Goal: Task Accomplishment & Management: Use online tool/utility

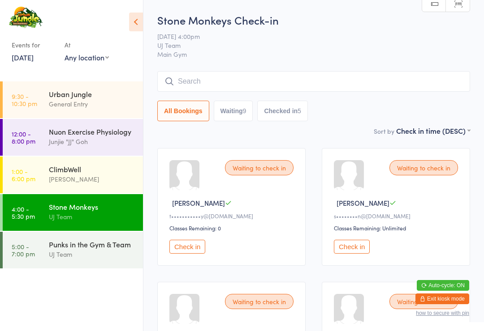
click at [294, 112] on button "Checked in 5" at bounding box center [282, 111] width 51 height 21
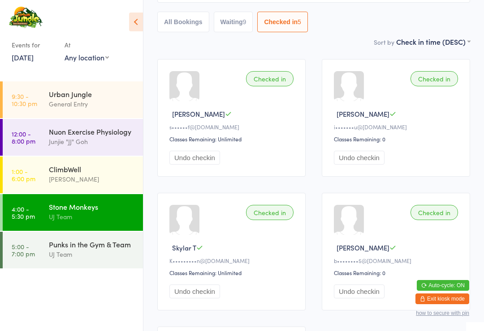
scroll to position [51, 0]
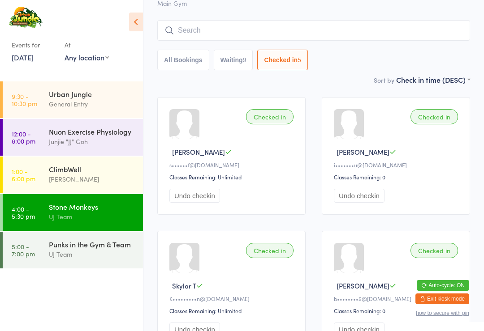
click at [34, 61] on link "[DATE]" at bounding box center [23, 57] width 22 height 10
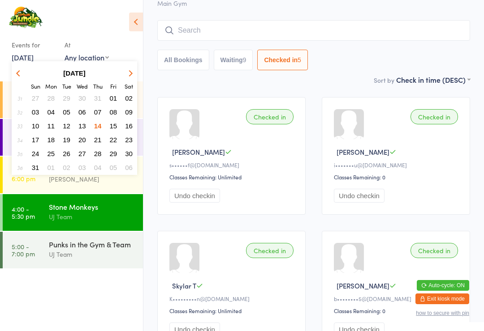
click at [148, 19] on ui-view "Stone Monkeys Check-in [DATE] 4:00pm UJ Team Main Gym Manual search Scanner inp…" at bounding box center [313, 225] width 340 height 529
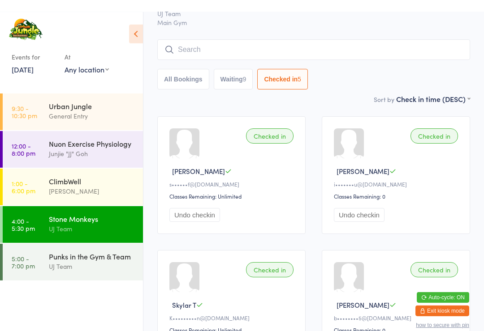
scroll to position [0, 0]
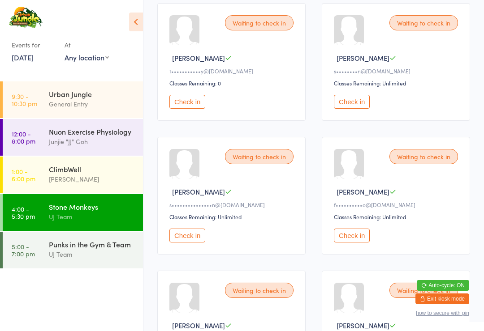
scroll to position [144, 0]
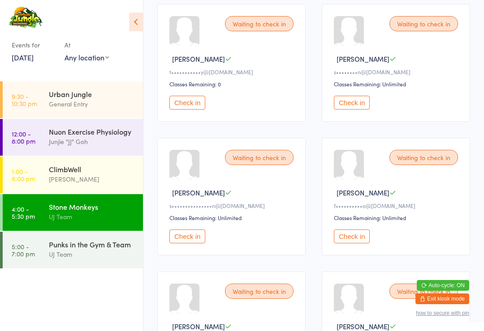
click at [190, 244] on button "Check in" at bounding box center [187, 237] width 36 height 14
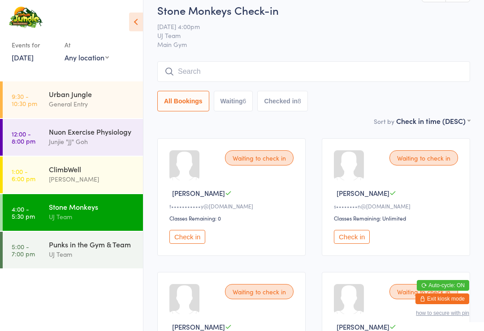
scroll to position [0, 0]
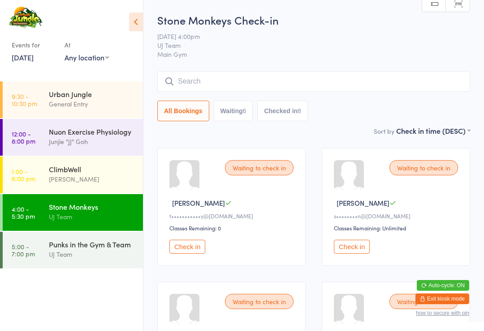
click at [305, 73] on input "search" at bounding box center [313, 81] width 313 height 21
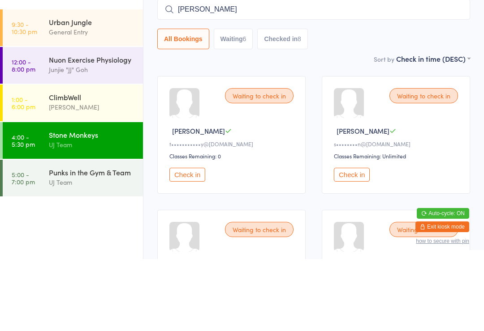
scroll to position [72, 0]
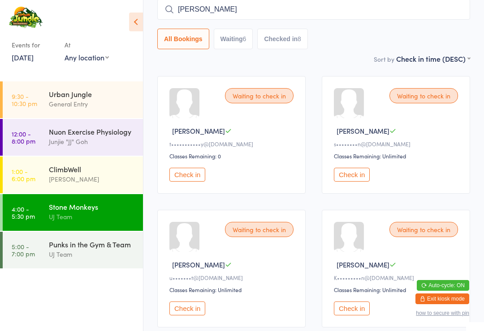
click at [307, 15] on input "[PERSON_NAME]" at bounding box center [313, 9] width 313 height 21
type input "T"
click at [110, 254] on div "UJ Team" at bounding box center [92, 254] width 86 height 10
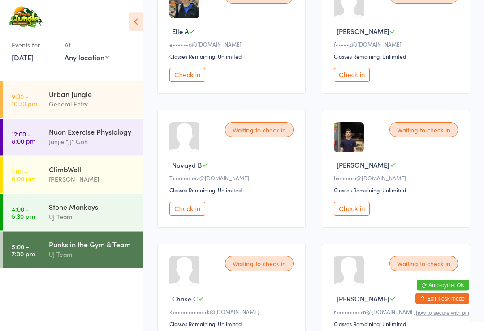
click at [354, 215] on button "Check in" at bounding box center [352, 209] width 36 height 14
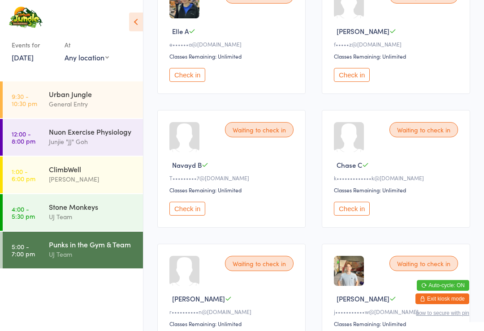
click at [61, 100] on div "General Entry" at bounding box center [92, 104] width 86 height 10
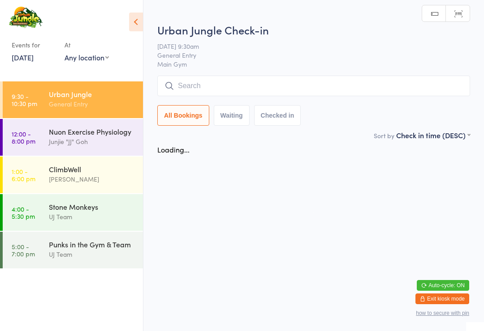
click at [236, 90] on input "search" at bounding box center [313, 86] width 313 height 21
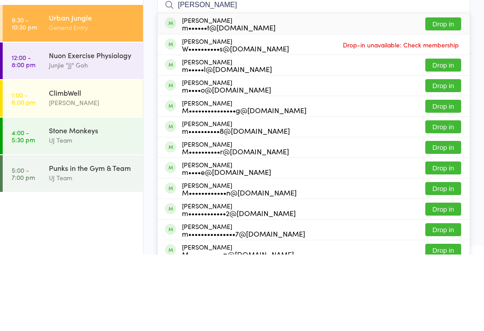
type input "Michael watt"
click at [432, 94] on button "Drop in" at bounding box center [443, 100] width 36 height 13
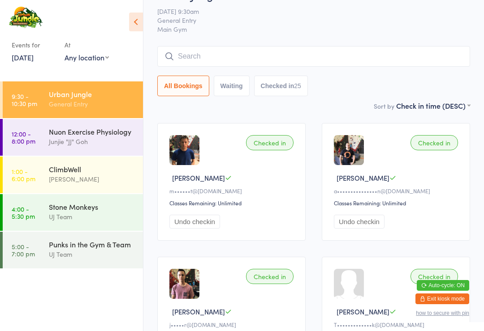
scroll to position [20, 0]
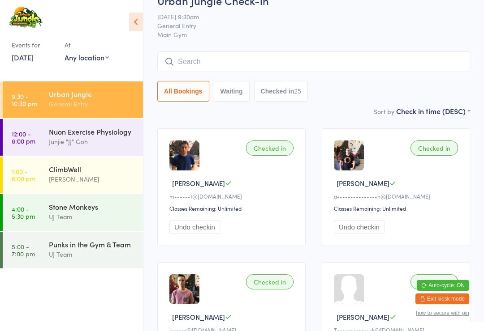
click at [385, 58] on input "search" at bounding box center [313, 61] width 313 height 21
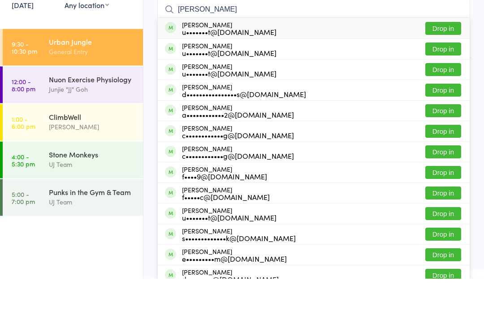
type input "Eli licht"
click at [442, 75] on button "Drop in" at bounding box center [443, 81] width 36 height 13
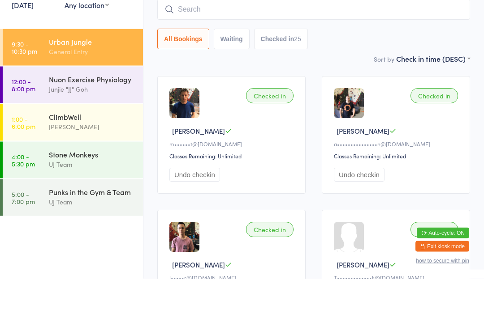
scroll to position [72, 0]
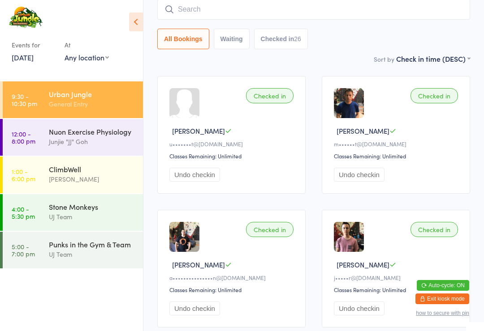
click at [88, 102] on div "General Entry" at bounding box center [92, 104] width 86 height 10
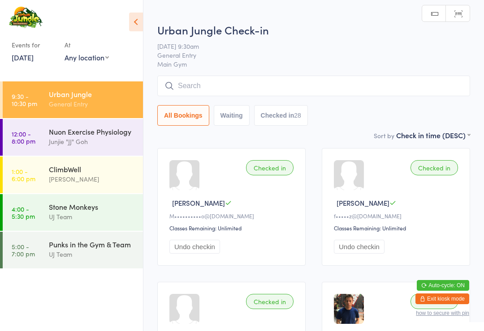
click at [208, 84] on input "search" at bounding box center [313, 86] width 313 height 21
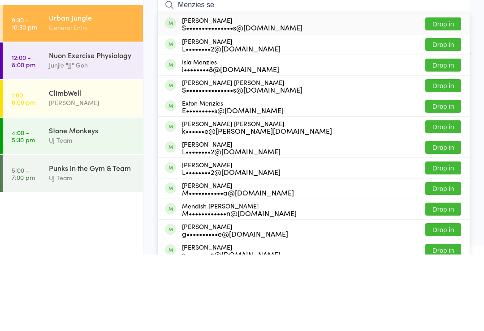
type input "Menzies se"
click at [450, 94] on button "Drop in" at bounding box center [443, 100] width 36 height 13
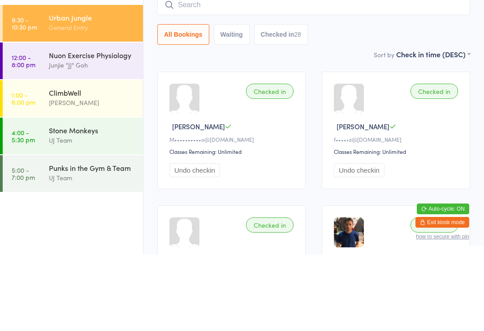
scroll to position [77, 0]
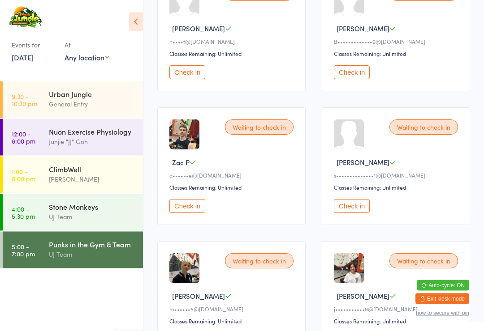
click at [364, 214] on button "Check in" at bounding box center [352, 207] width 36 height 14
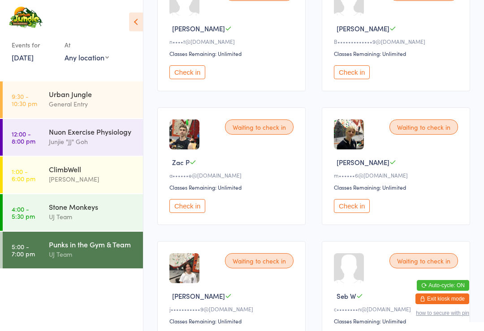
click at [191, 213] on button "Check in" at bounding box center [187, 206] width 36 height 14
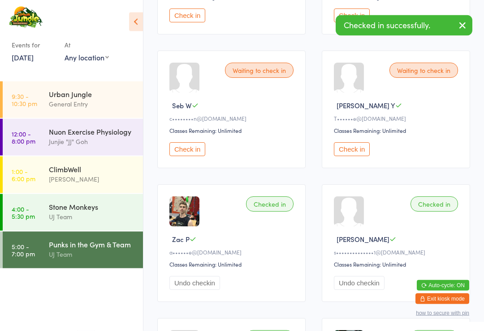
scroll to position [901, 0]
click at [359, 156] on button "Check in" at bounding box center [352, 149] width 36 height 14
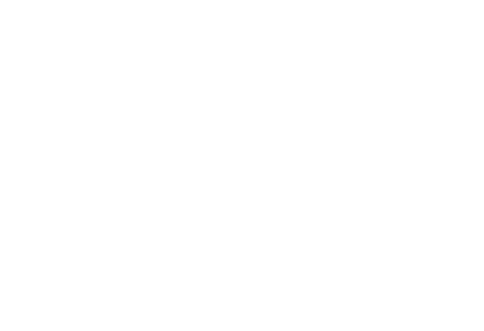
scroll to position [0, 0]
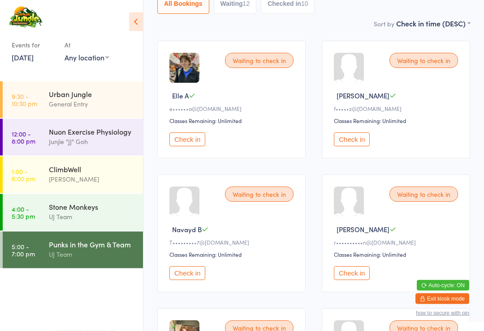
click at [357, 281] on button "Check in" at bounding box center [352, 274] width 36 height 14
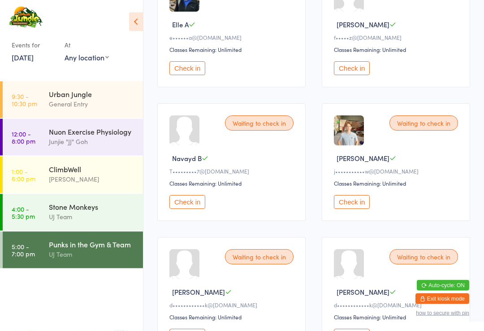
scroll to position [179, 0]
click at [357, 209] on button "Check in" at bounding box center [352, 202] width 36 height 14
click at [84, 96] on div "Urban Jungle" at bounding box center [92, 94] width 86 height 10
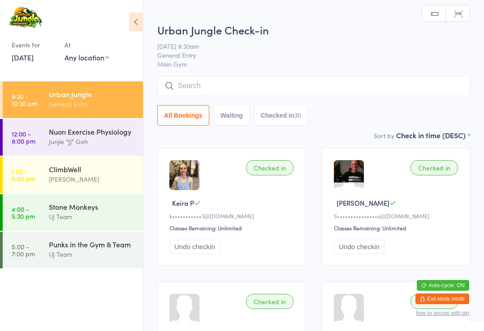
click at [235, 77] on input "search" at bounding box center [313, 86] width 313 height 21
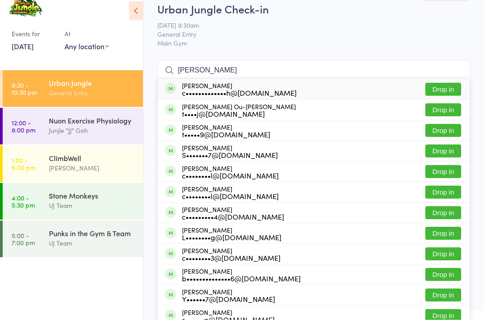
type input "Chris Young"
click at [452, 94] on button "Drop in" at bounding box center [443, 100] width 36 height 13
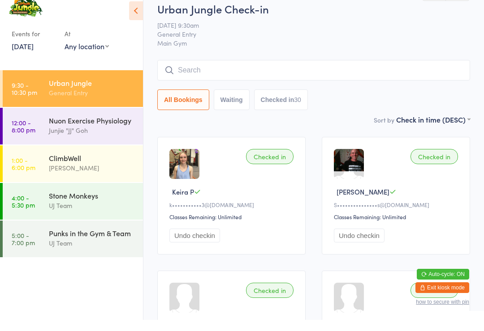
scroll to position [11, 0]
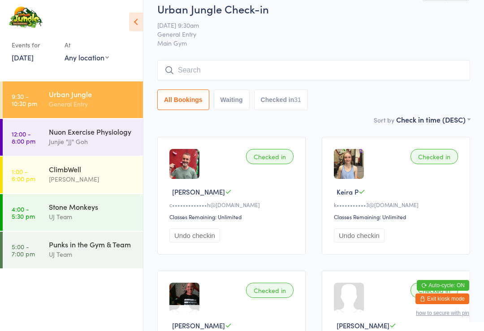
click at [57, 244] on div "Punks in the Gym & Team" at bounding box center [92, 245] width 86 height 10
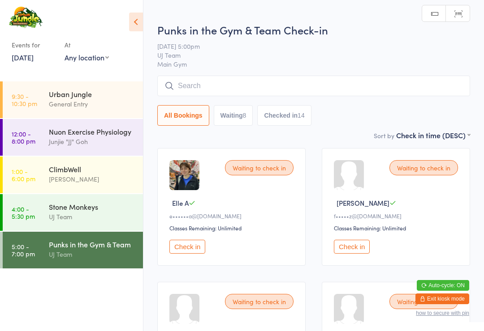
click at [232, 116] on button "Waiting 8" at bounding box center [233, 115] width 39 height 21
select select "0"
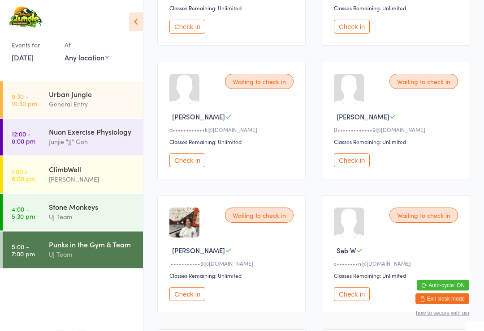
click at [184, 165] on button "Check in" at bounding box center [187, 161] width 36 height 14
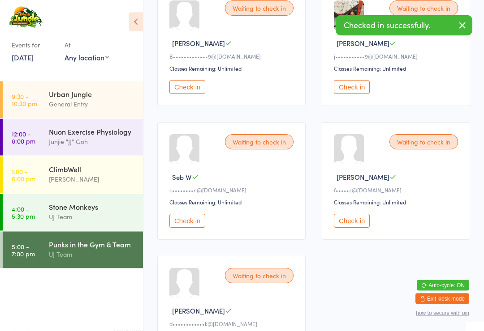
scroll to position [298, 0]
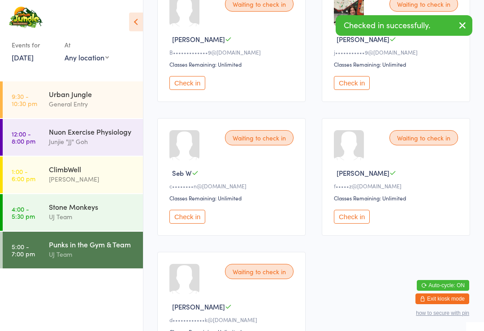
click at [349, 223] on button "Check in" at bounding box center [352, 217] width 36 height 14
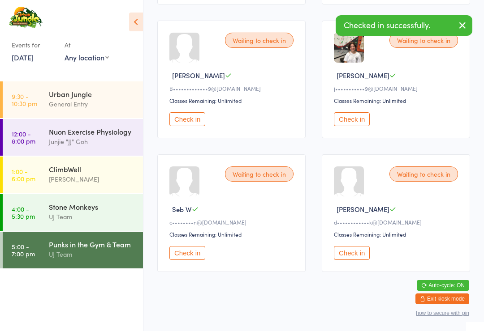
click at [354, 257] on button "Check in" at bounding box center [352, 253] width 36 height 14
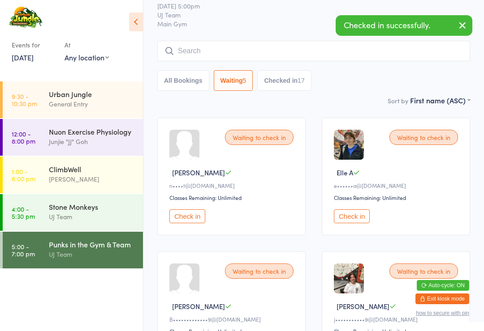
scroll to position [0, 0]
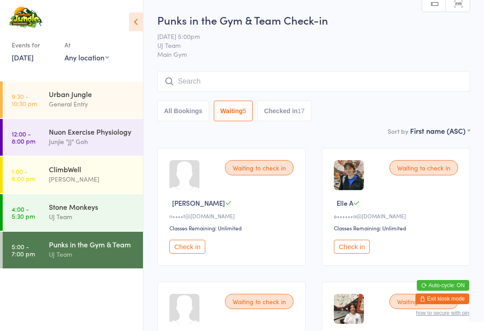
click at [99, 136] on div "Nuon Exercise Physiology" at bounding box center [92, 132] width 86 height 10
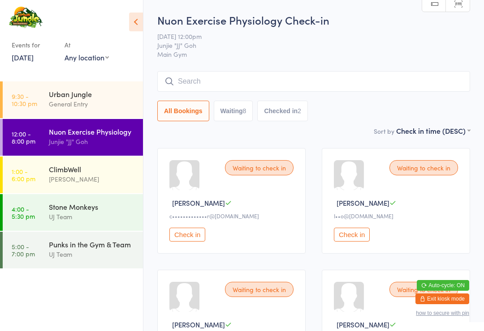
click at [284, 112] on button "Checked in 2" at bounding box center [282, 111] width 51 height 21
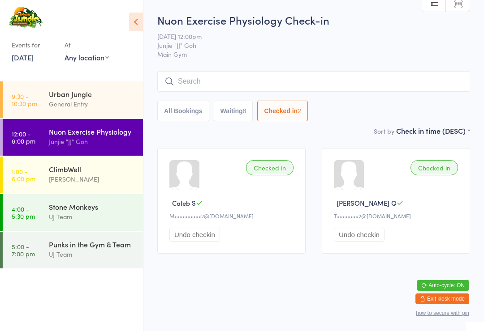
click at [236, 114] on button "Waiting 8" at bounding box center [233, 111] width 39 height 21
select select "0"
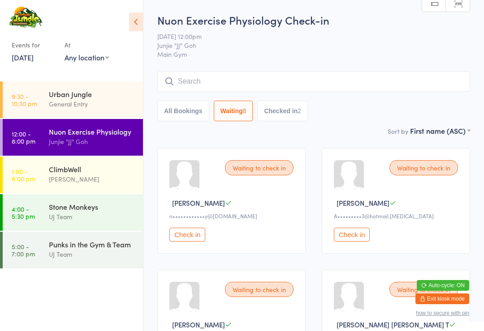
click at [94, 168] on div "ClimbWell" at bounding box center [92, 169] width 86 height 10
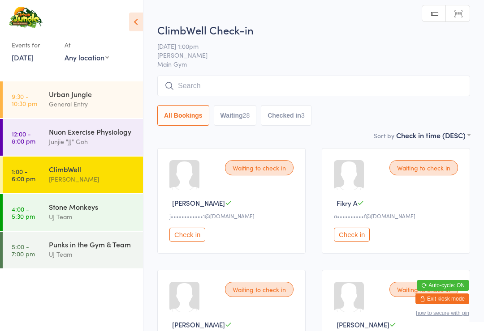
click at [94, 212] on div "Stone Monkeys" at bounding box center [92, 207] width 86 height 10
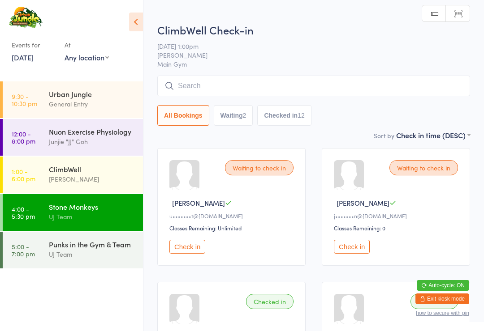
click at [94, 253] on div "UJ Team" at bounding box center [92, 254] width 86 height 10
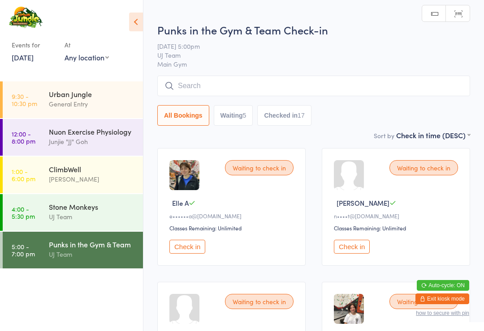
click at [229, 118] on button "Waiting 5" at bounding box center [233, 115] width 39 height 21
select select "0"
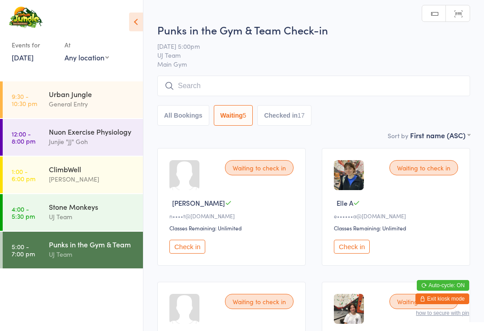
click at [290, 115] on button "Checked in 17" at bounding box center [284, 115] width 54 height 21
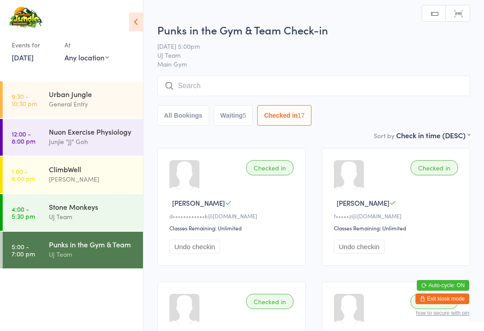
click at [229, 126] on button "Waiting 5" at bounding box center [233, 115] width 39 height 21
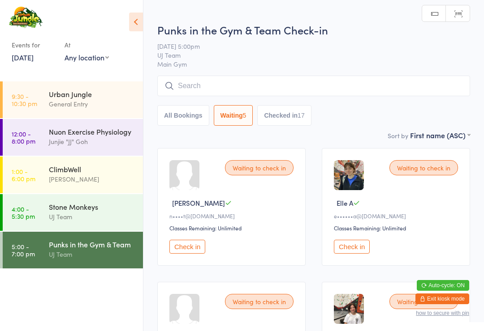
click at [357, 254] on button "Check in" at bounding box center [352, 247] width 36 height 14
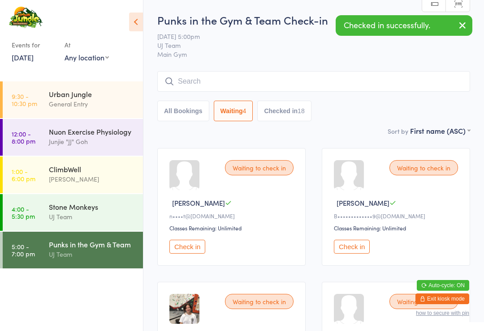
click at [83, 93] on div "Urban Jungle" at bounding box center [92, 94] width 86 height 10
